Goal: Information Seeking & Learning: Learn about a topic

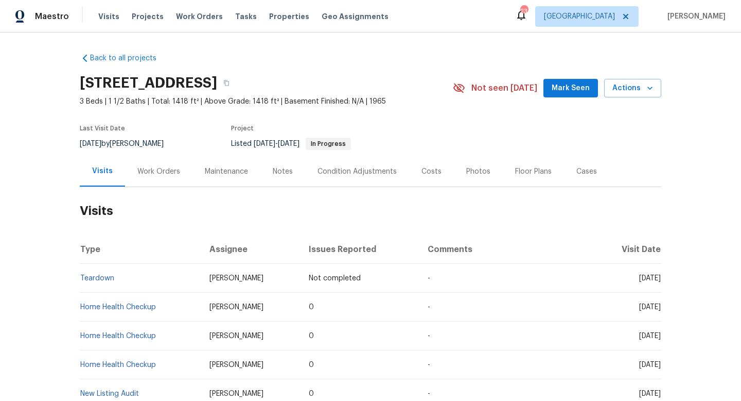
click at [146, 161] on div "Work Orders" at bounding box center [158, 171] width 67 height 30
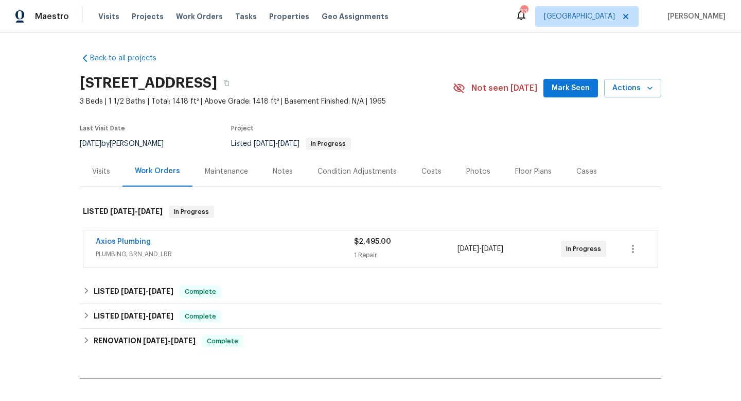
click at [221, 245] on div "Axios Plumbing" at bounding box center [225, 242] width 258 height 12
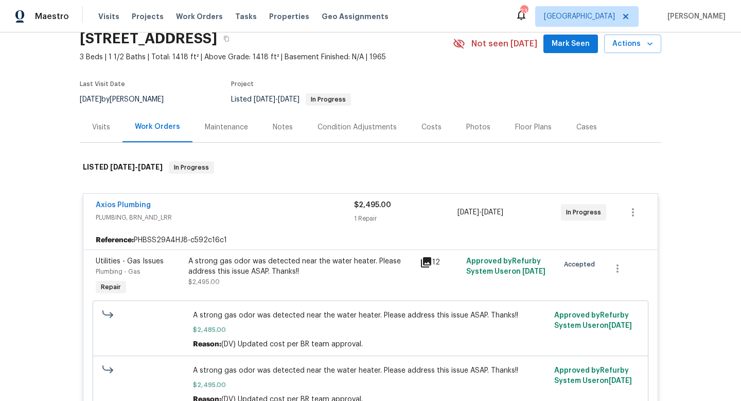
scroll to position [91, 0]
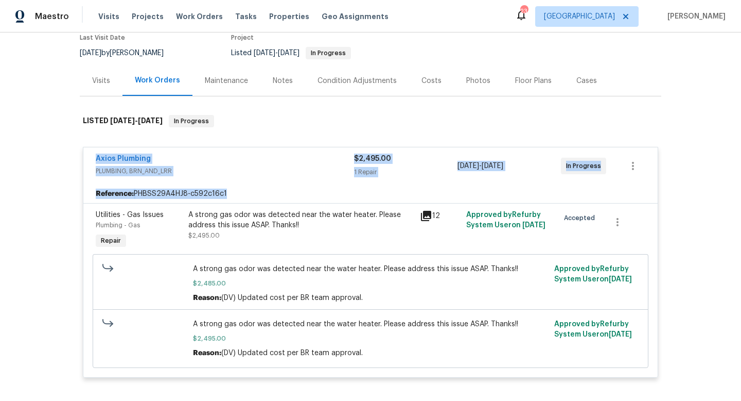
drag, startPoint x: 80, startPoint y: 158, endPoint x: 720, endPoint y: 200, distance: 641.8
click at [720, 200] on div "Back to all projects [STREET_ADDRESS] 3 Beds | 1 1/2 Baths | Total: 1418 ft² | …" at bounding box center [370, 216] width 741 height 368
copy div "Axios Plumbing PLUMBING, BRN_AND_LRR $2,495.00 1 Repair [DATE] - [DATE] In Prog…"
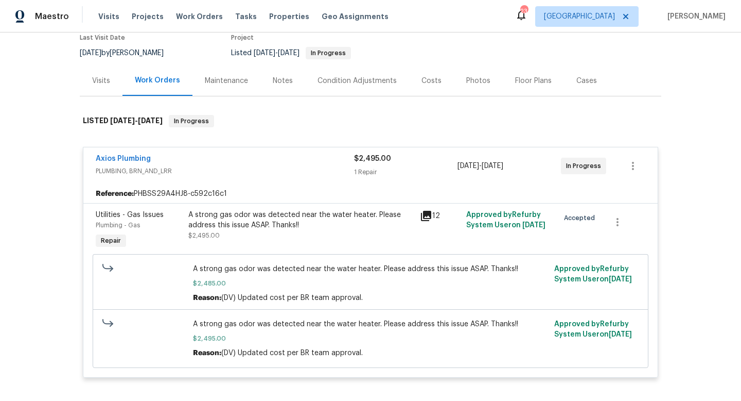
drag, startPoint x: 13, startPoint y: 194, endPoint x: 6, endPoint y: 194, distance: 7.7
click at [13, 193] on div "Back to all projects [STREET_ADDRESS] 3 Beds | 1 1/2 Baths | Total: 1418 ft² | …" at bounding box center [370, 216] width 741 height 368
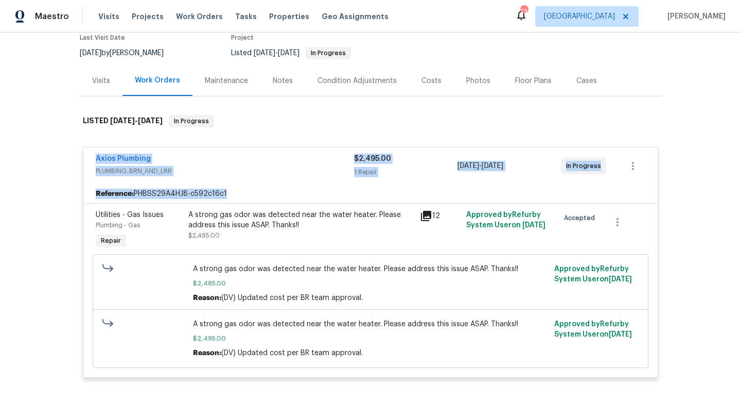
drag, startPoint x: 90, startPoint y: 154, endPoint x: 576, endPoint y: 201, distance: 488.7
click at [577, 201] on div "Axios Plumbing PLUMBING, BRN_AND_LRR $2,495.00 1 Repair [DATE] - [DATE] In Prog…" at bounding box center [371, 262] width 576 height 231
copy div "Axios Plumbing PLUMBING, BRN_AND_LRR $2,495.00 1 Repair [DATE] - [DATE] In Prog…"
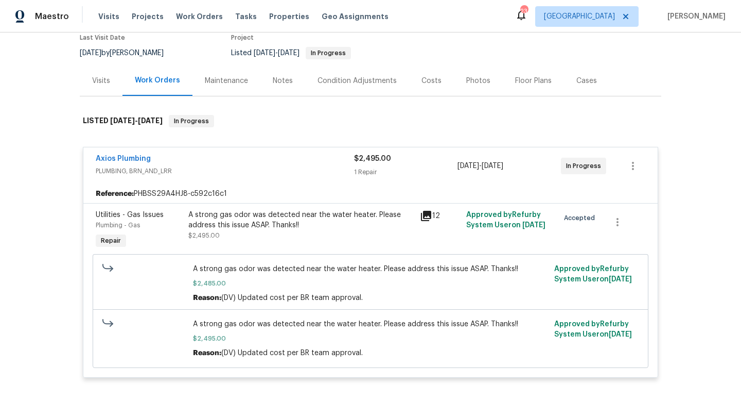
click at [3, 204] on div "Back to all projects [STREET_ADDRESS] 3 Beds | 1 1/2 Baths | Total: 1418 ft² | …" at bounding box center [370, 216] width 741 height 368
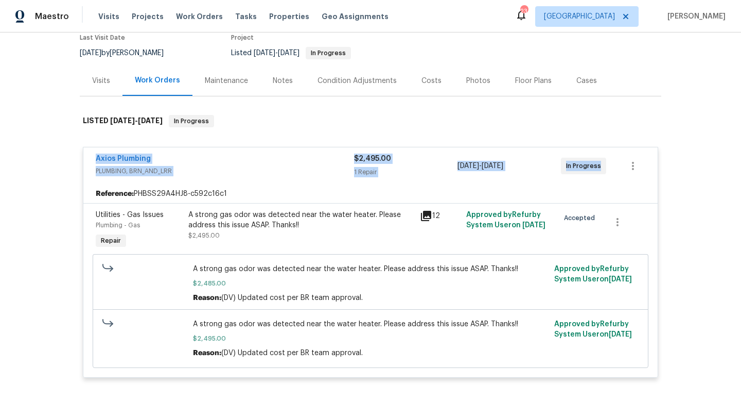
drag, startPoint x: 85, startPoint y: 154, endPoint x: 641, endPoint y: 172, distance: 556.3
click at [643, 172] on div "Axios Plumbing PLUMBING, BRN_AND_LRR $2,495.00 1 Repair [DATE] - [DATE] In Prog…" at bounding box center [370, 165] width 575 height 37
copy div "Axios Plumbing PLUMBING, BRN_AND_LRR $2,495.00 1 Repair [DATE] - [DATE] In Prog…"
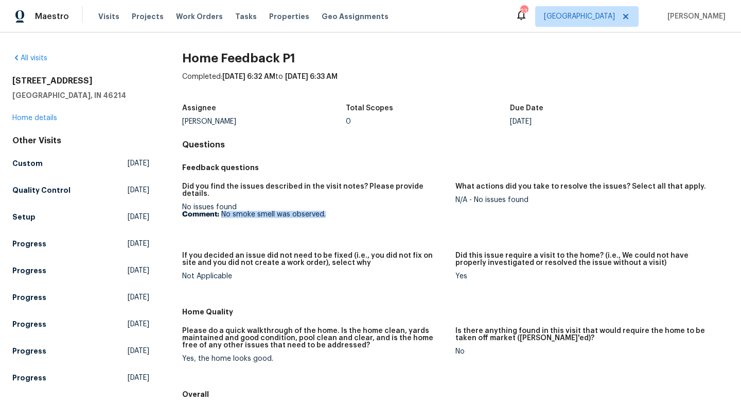
drag, startPoint x: 327, startPoint y: 207, endPoint x: 221, endPoint y: 204, distance: 106.1
click at [221, 211] on p "Comment: No smoke smell was observed." at bounding box center [314, 214] width 265 height 7
copy p "No smoke smell was observed."
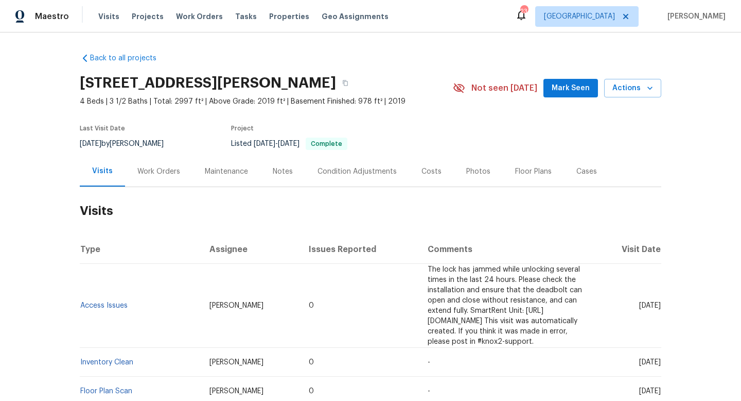
click at [126, 145] on div "7/16/2025 by John Gonzalez" at bounding box center [128, 143] width 96 height 12
copy div "7/16/2025 by John Gonzalez"
click at [158, 170] on div "Work Orders" at bounding box center [158, 171] width 43 height 10
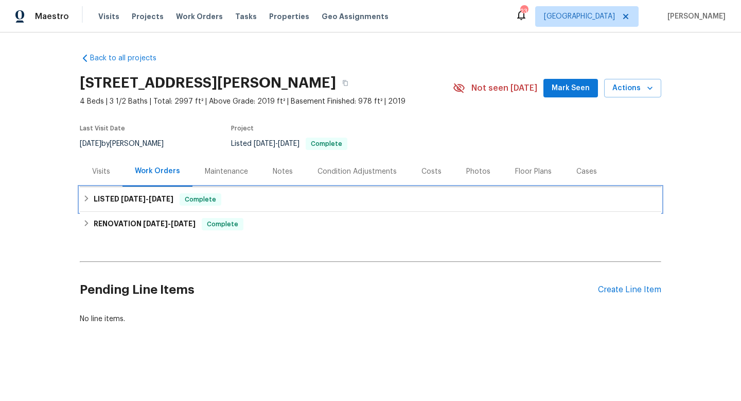
click at [122, 192] on div "LISTED 4/23/25 - 4/24/25 Complete" at bounding box center [371, 199] width 582 height 25
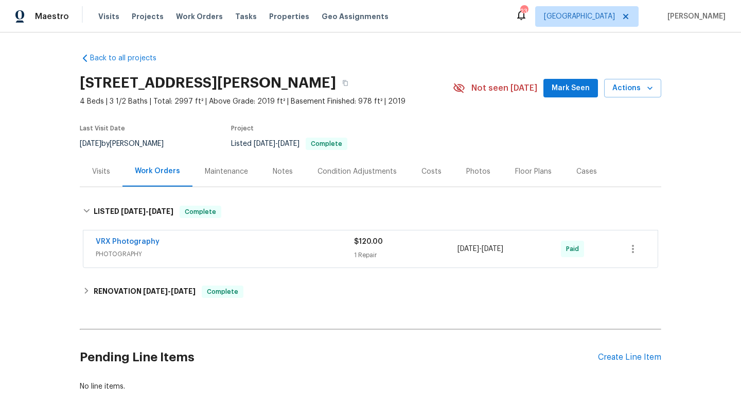
click at [89, 237] on div "VRX Photography PHOTOGRAPHY $120.00 1 Repair 4/23/2025 - 4/24/2025 Paid" at bounding box center [370, 248] width 575 height 37
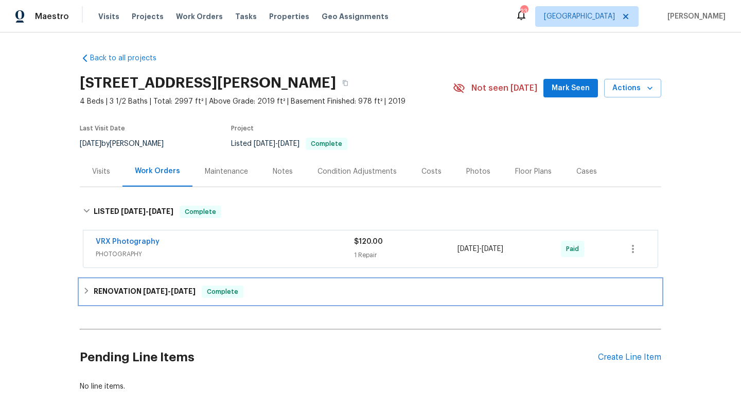
click at [105, 285] on h6 "RENOVATION 4/16/25 - 4/21/25" at bounding box center [145, 291] width 102 height 12
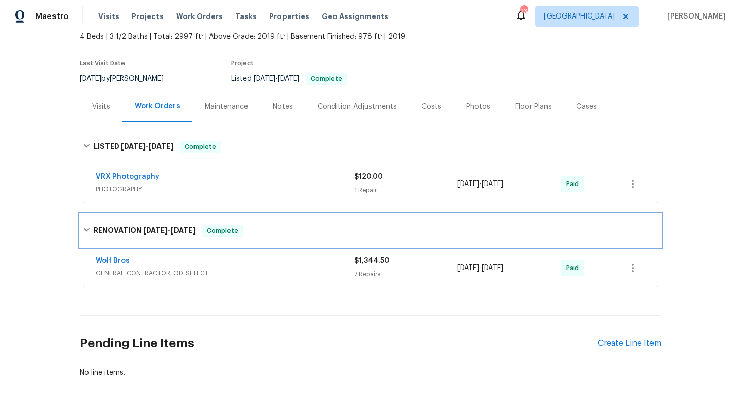
scroll to position [75, 0]
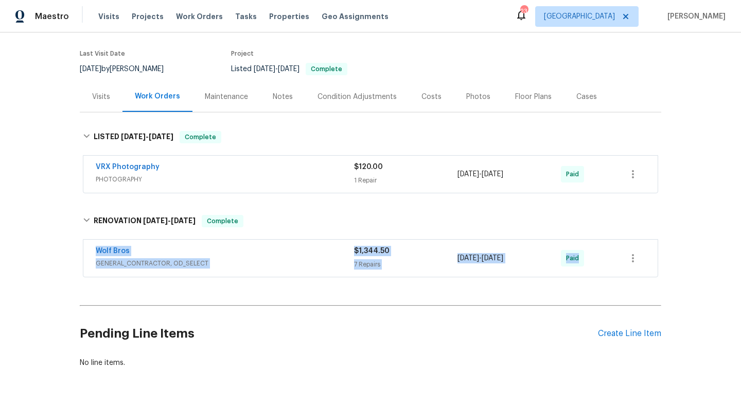
drag, startPoint x: 86, startPoint y: 249, endPoint x: 611, endPoint y: 269, distance: 525.5
click at [613, 269] on div "Wolf Bros GENERAL_CONTRACTOR, OD_SELECT $1,344.50 7 Repairs 4/17/2025 - 4/21/20…" at bounding box center [370, 257] width 575 height 37
copy div "Wolf Bros GENERAL_CONTRACTOR, OD_SELECT $1,344.50 7 Repairs 4/17/2025 - 4/21/20…"
